Goal: Transaction & Acquisition: Subscribe to service/newsletter

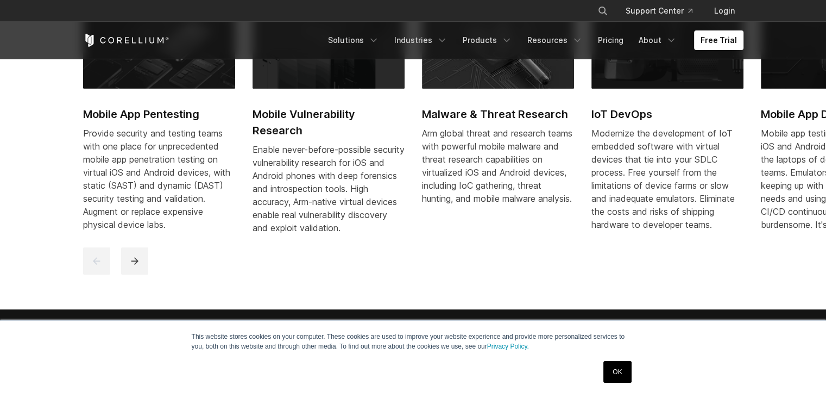
scroll to position [597, 0]
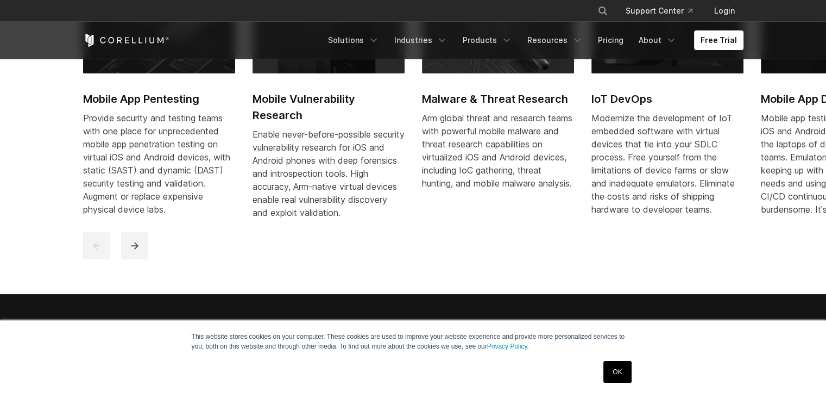
click at [167, 150] on div "Provide security and testing teams with one place for unprecedented mobile app …" at bounding box center [159, 163] width 152 height 104
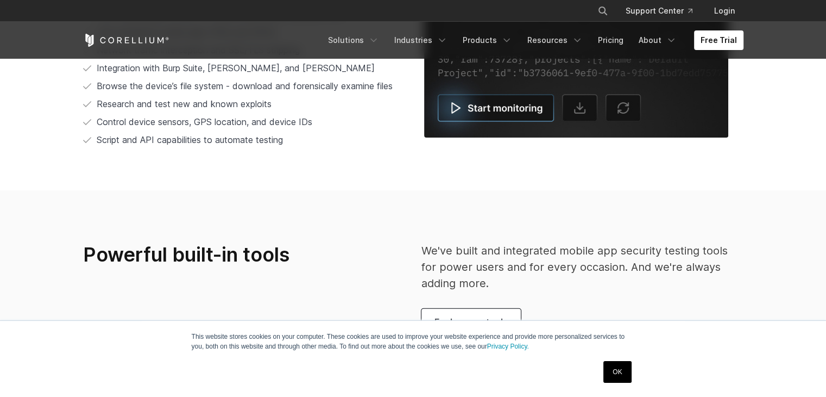
scroll to position [2375, 0]
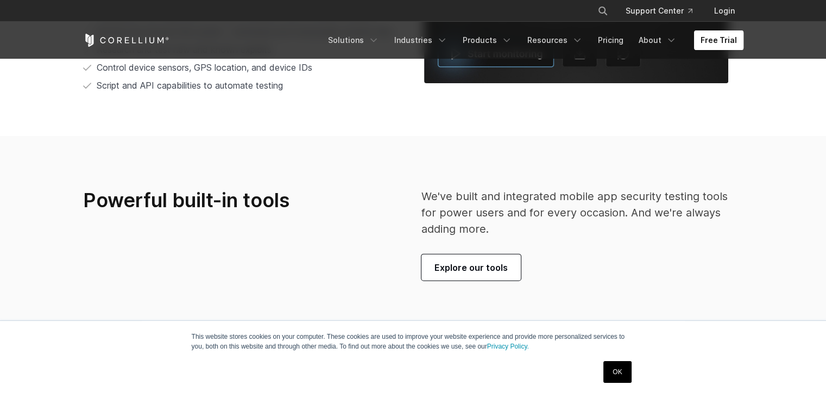
click at [726, 46] on link "Free Trial" at bounding box center [718, 40] width 49 height 20
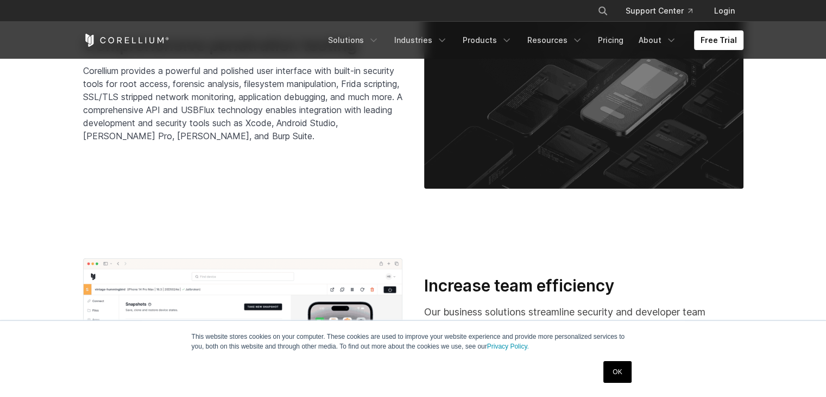
scroll to position [1753, 0]
